Goal: Transaction & Acquisition: Purchase product/service

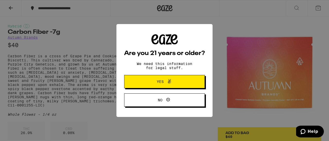
click at [178, 82] on span "Yes" at bounding box center [164, 82] width 39 height 7
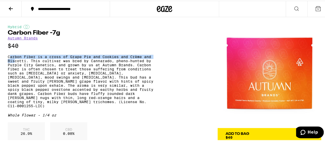
drag, startPoint x: 9, startPoint y: 61, endPoint x: 14, endPoint y: 63, distance: 5.1
click at [14, 63] on p "Carbon Fiber is a cross of Grape Pie and Cookies and Crème and Biscotti. This c…" at bounding box center [82, 80] width 148 height 53
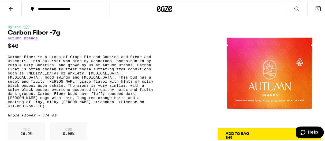
click at [107, 24] on div "Hybrid" at bounding box center [82, 26] width 148 height 4
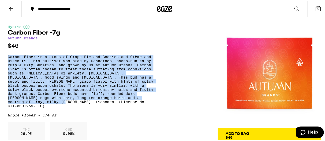
drag, startPoint x: 5, startPoint y: 57, endPoint x: 63, endPoint y: 110, distance: 78.5
click at [63, 110] on div "Hybrid Carbon Fiber -7g Autumn Brands $40 Carbon Fiber is a cross of Grape Pie …" at bounding box center [164, 94] width 329 height 157
copy p "Carbon Fiber is a cross of Grape Pie and Cookies and Crème and Biscotti. This c…"
